Goal: Information Seeking & Learning: Learn about a topic

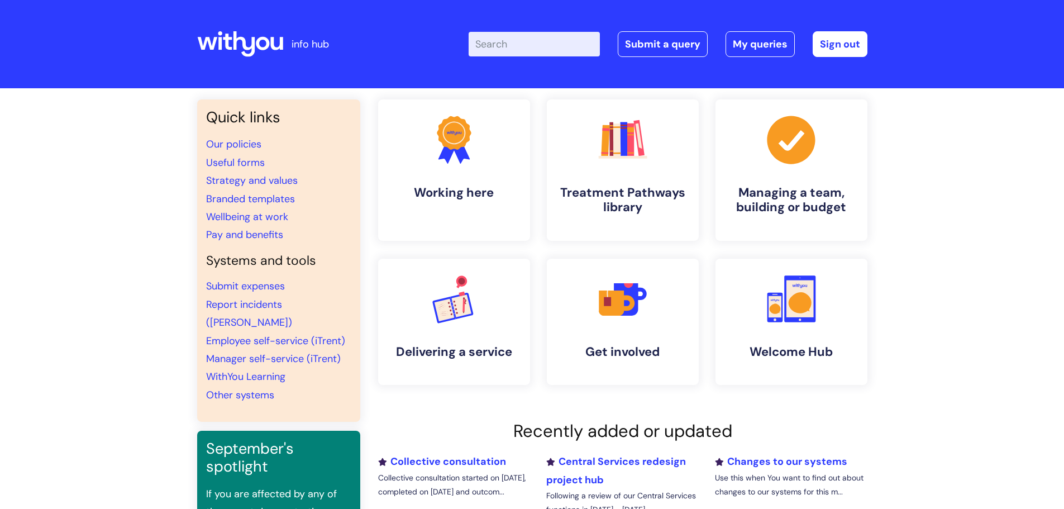
click at [541, 46] on input "Enter your search term here..." at bounding box center [534, 44] width 131 height 25
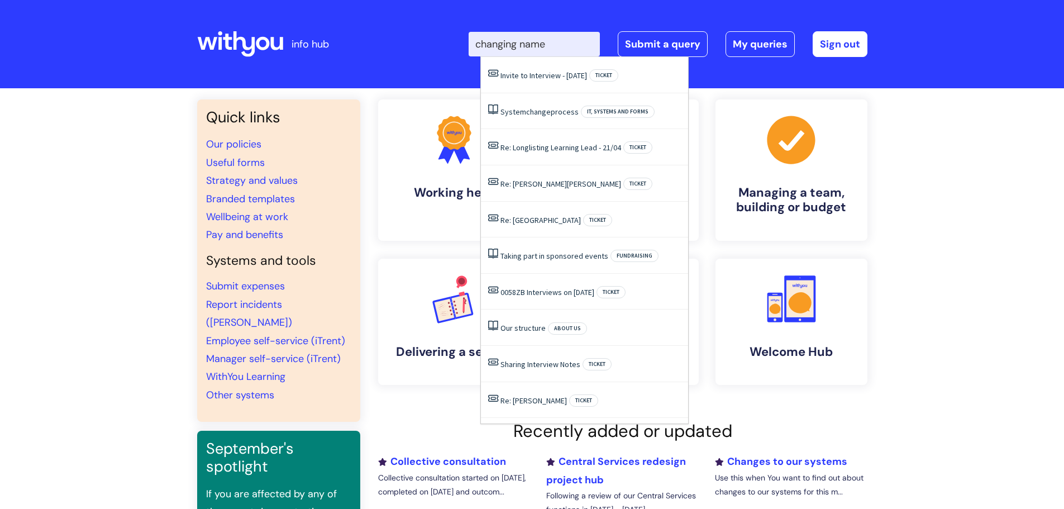
type input "changing name"
click button "Search" at bounding box center [0, 0] width 0 height 0
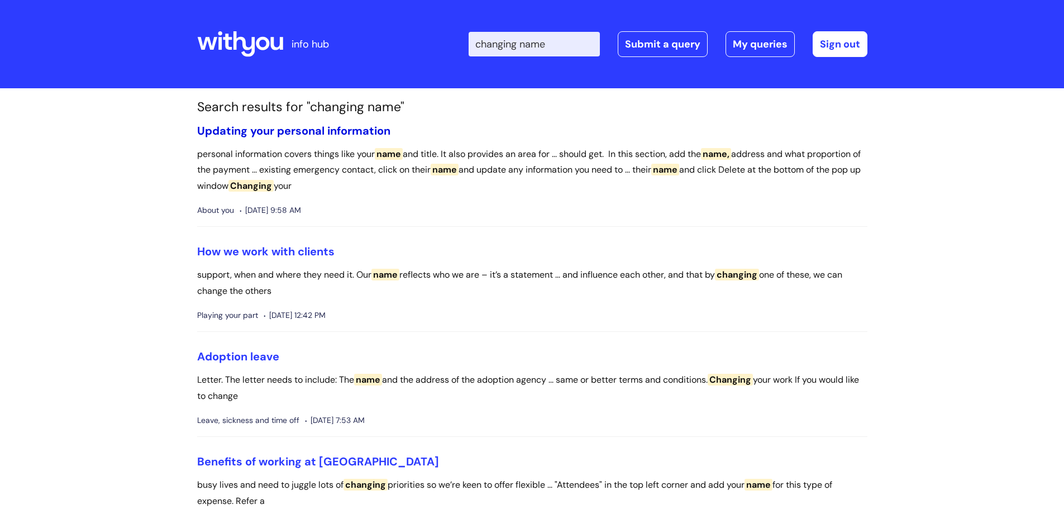
click at [337, 128] on link "Updating your personal information" at bounding box center [293, 130] width 193 height 15
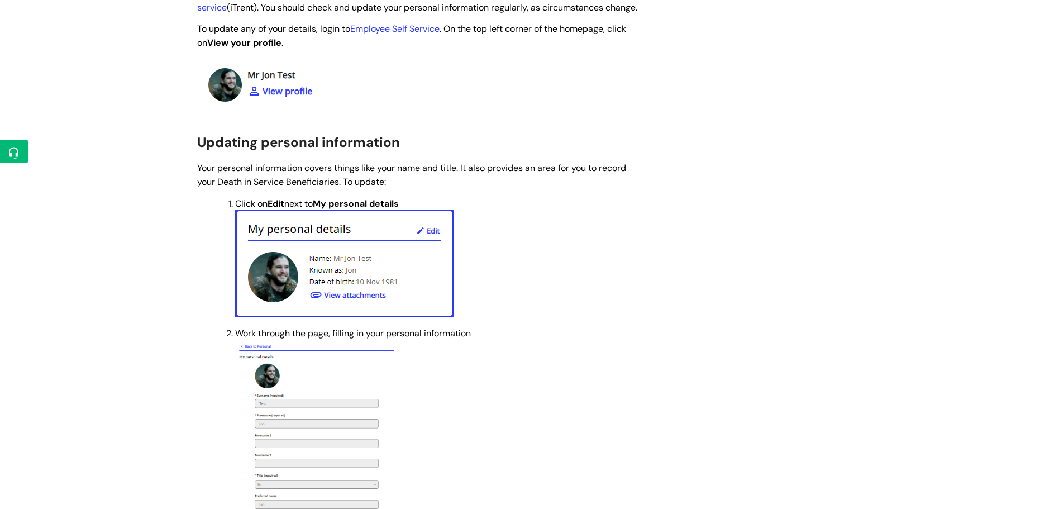
scroll to position [279, 0]
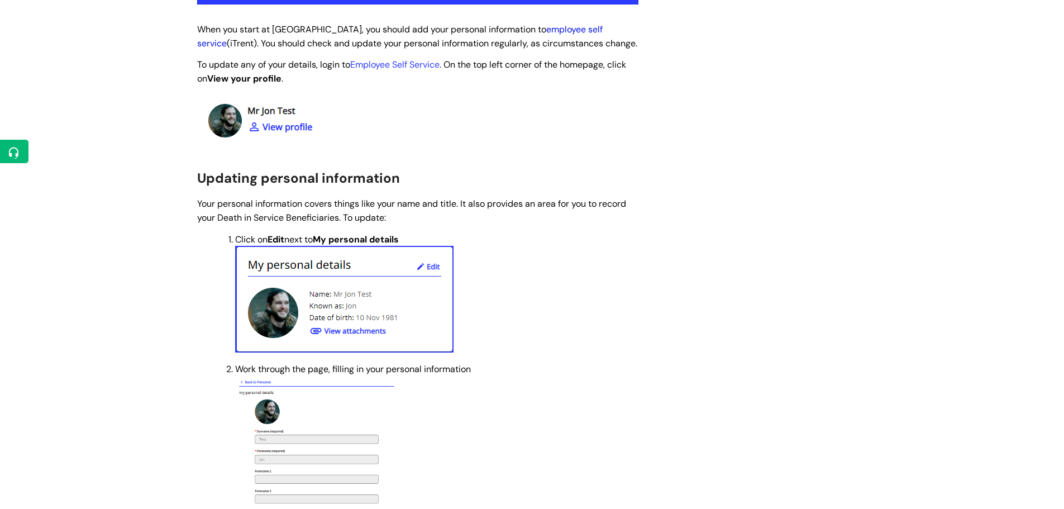
click at [557, 31] on link "employee self service" at bounding box center [400, 36] width 406 height 26
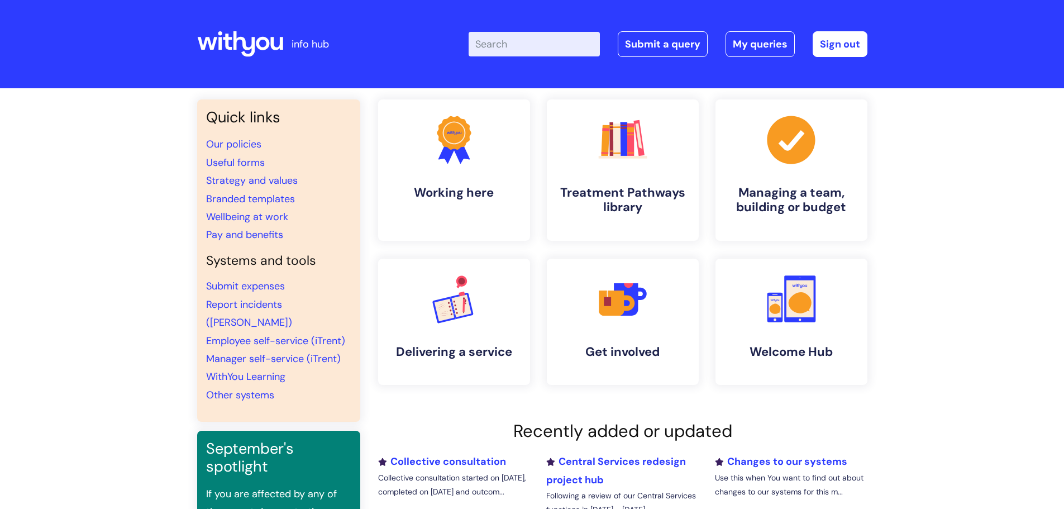
click at [517, 45] on input "Enter your search term here..." at bounding box center [534, 44] width 131 height 25
type input "chnaging name"
click button "Search" at bounding box center [0, 0] width 0 height 0
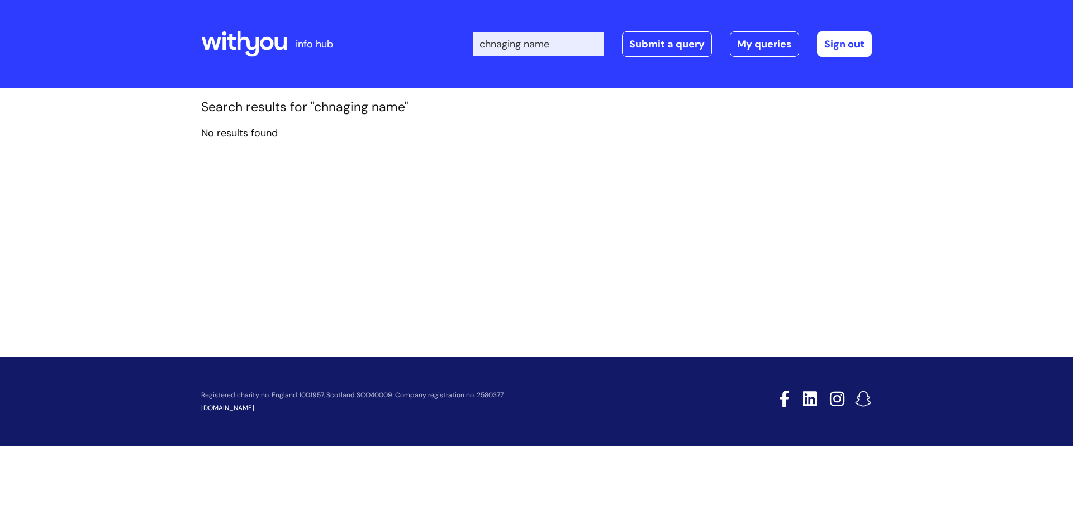
drag, startPoint x: 583, startPoint y: 43, endPoint x: 295, endPoint y: 39, distance: 287.8
click at [332, 42] on div "info hub Enter your search term here... chnaging name Search Submit a query My …" at bounding box center [536, 44] width 670 height 66
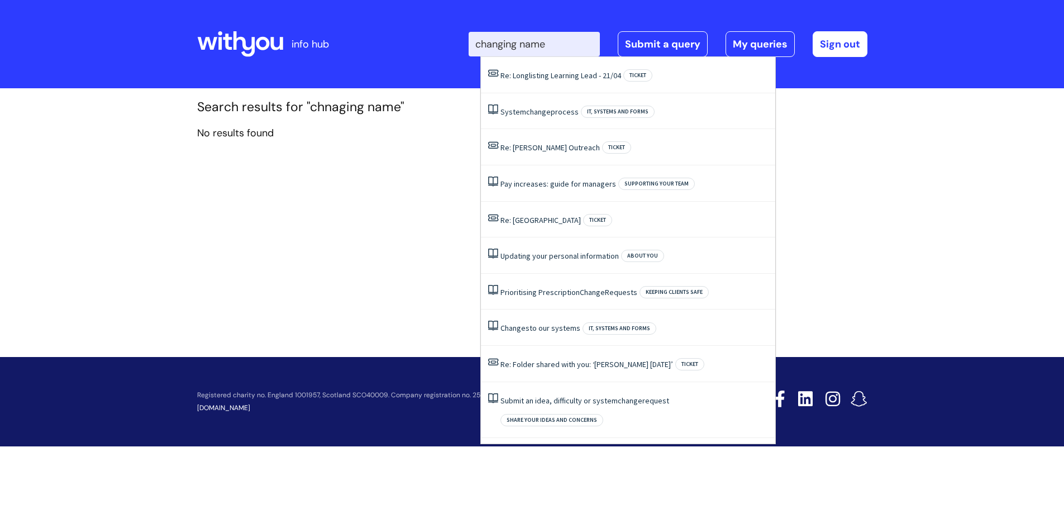
type input "changing name"
click button "Search" at bounding box center [0, 0] width 0 height 0
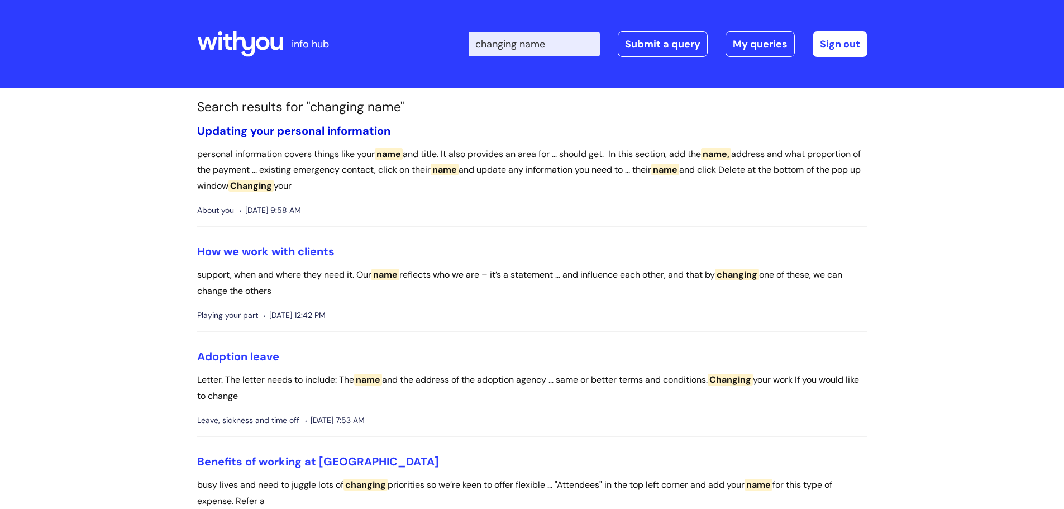
click at [273, 135] on link "Updating your personal information" at bounding box center [293, 130] width 193 height 15
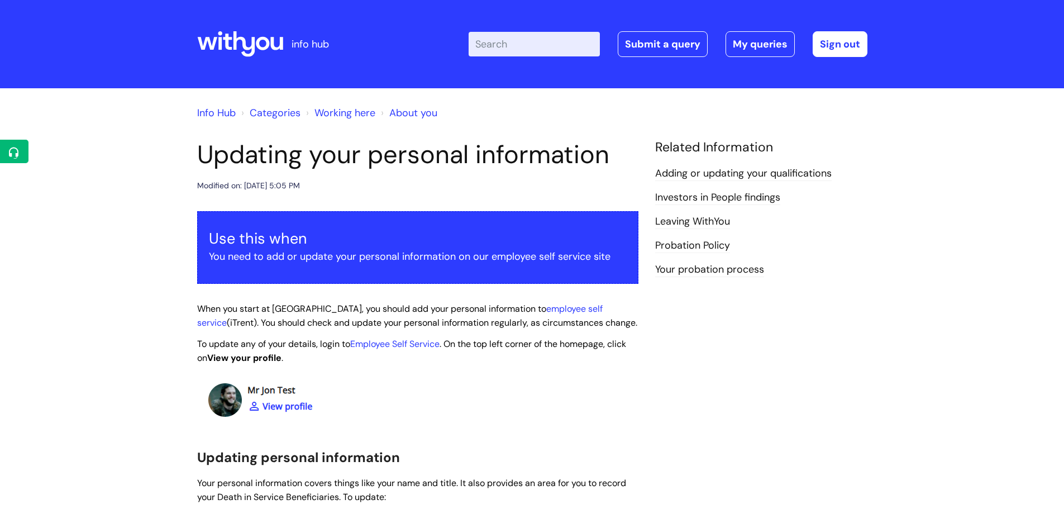
click at [521, 44] on input "Enter your search term here..." at bounding box center [534, 44] width 131 height 25
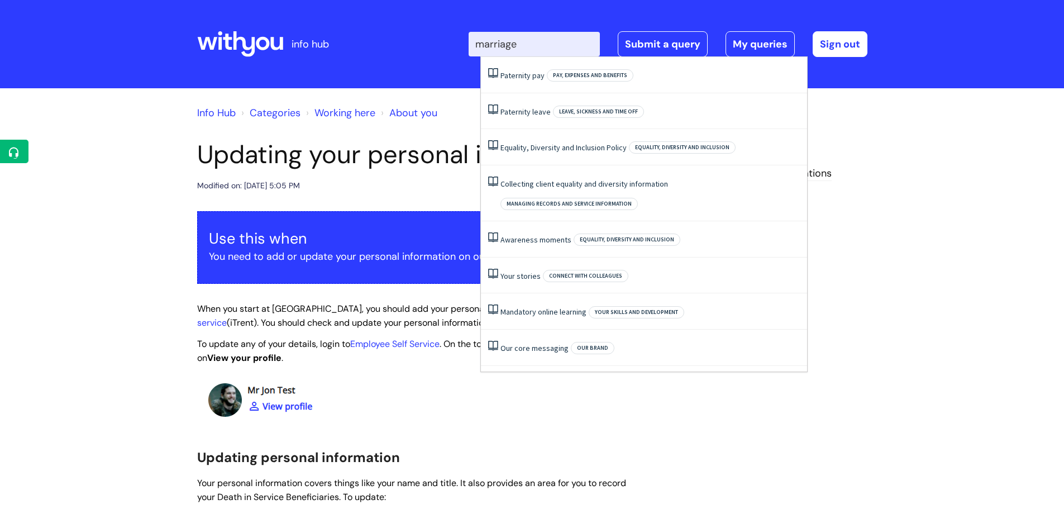
type input "marriage"
click button "Search" at bounding box center [0, 0] width 0 height 0
